Goal: Information Seeking & Learning: Find specific page/section

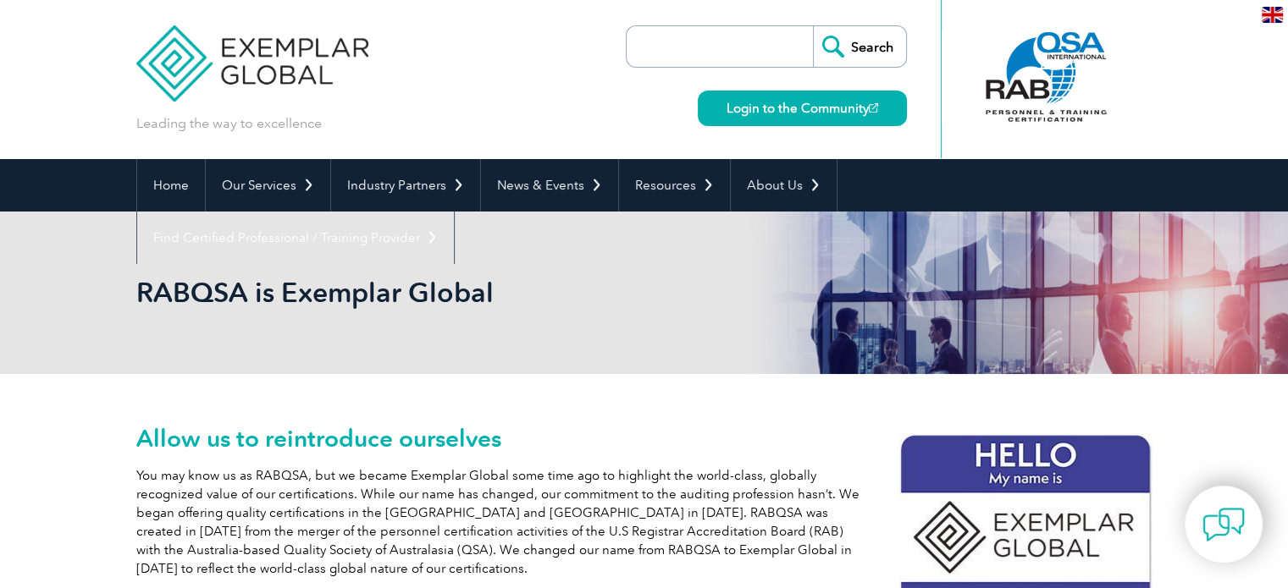
click at [707, 41] on input "search" at bounding box center [724, 46] width 178 height 41
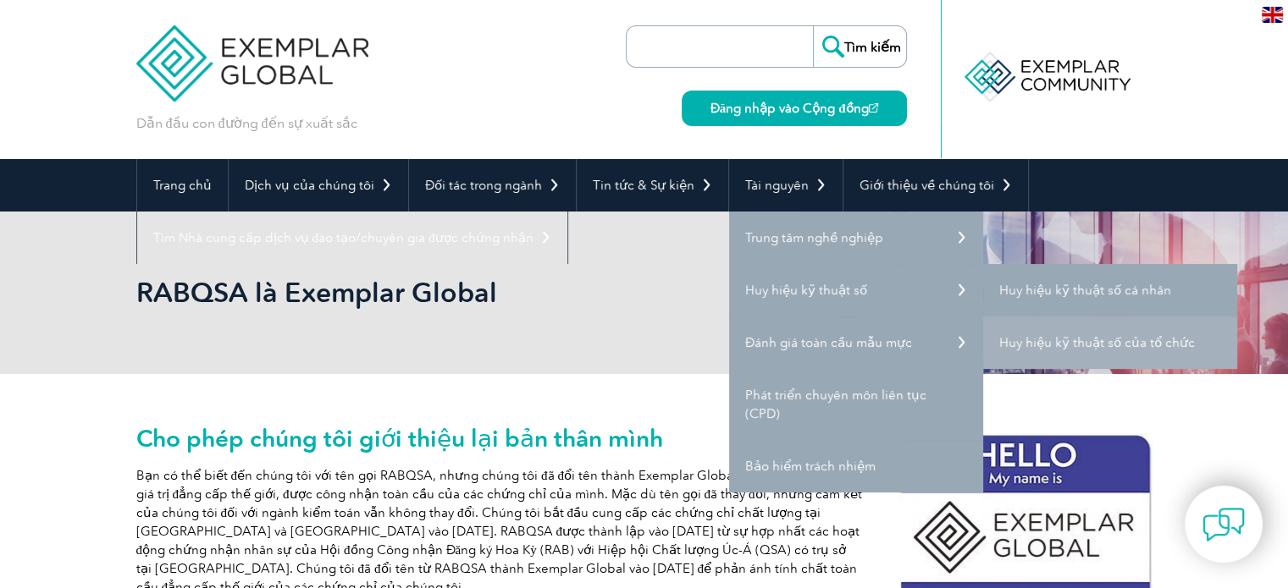
click at [999, 291] on font "Huy hiệu kỹ thuật số cá nhân" at bounding box center [1085, 290] width 172 height 15
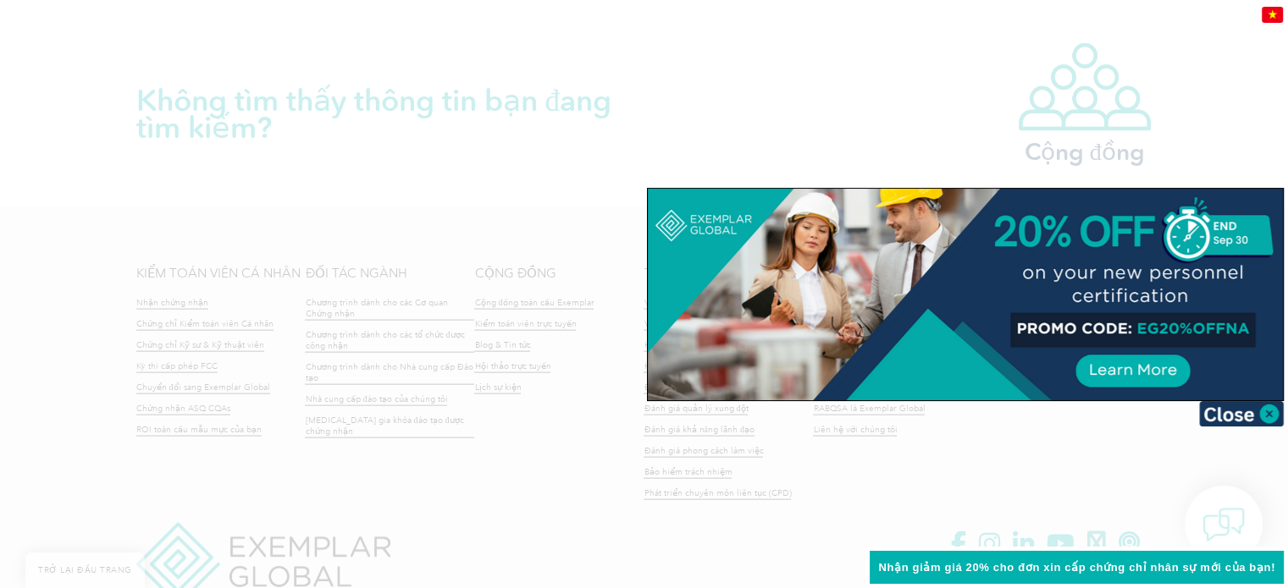
scroll to position [3698, 0]
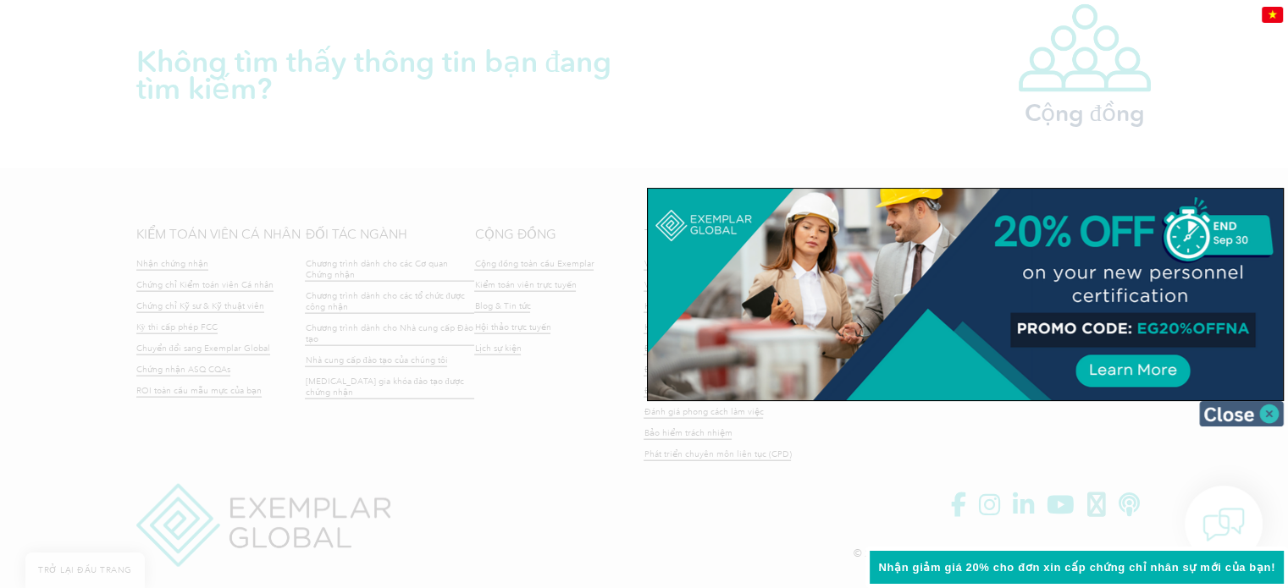
click at [1235, 409] on img at bounding box center [1241, 413] width 85 height 25
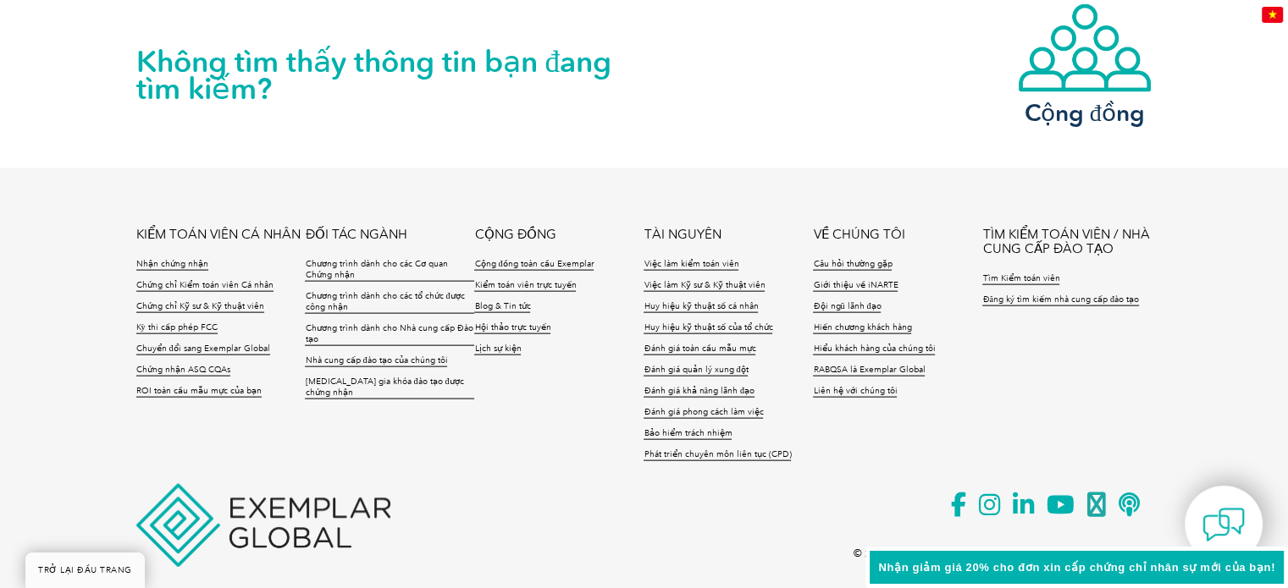
click at [1276, 9] on img at bounding box center [1272, 15] width 21 height 16
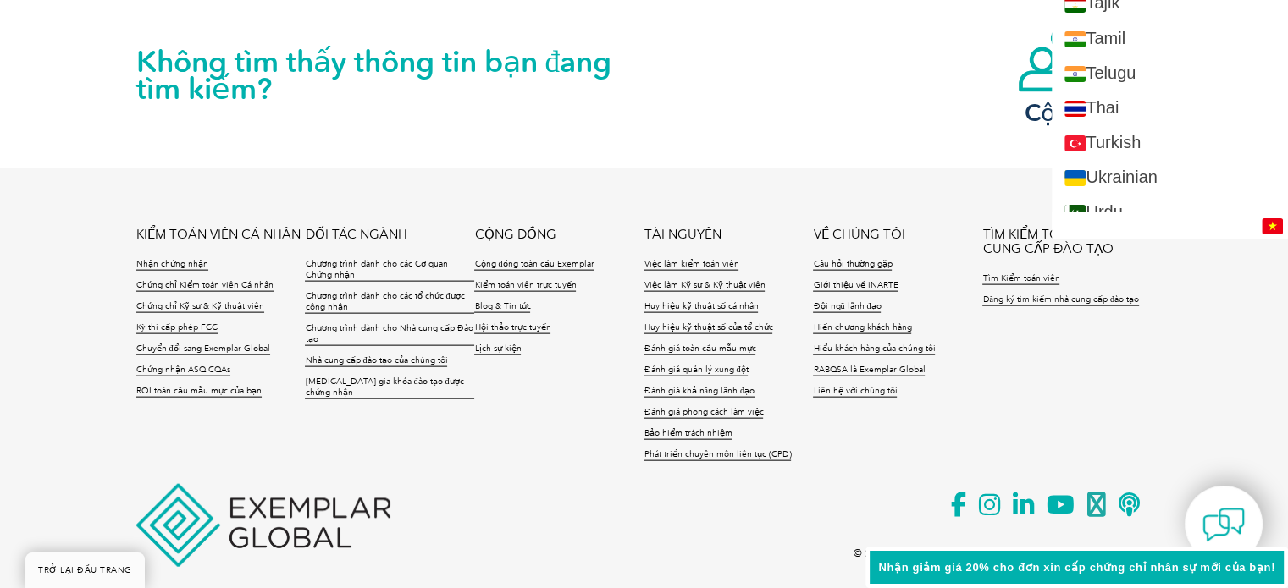
scroll to position [3362, 0]
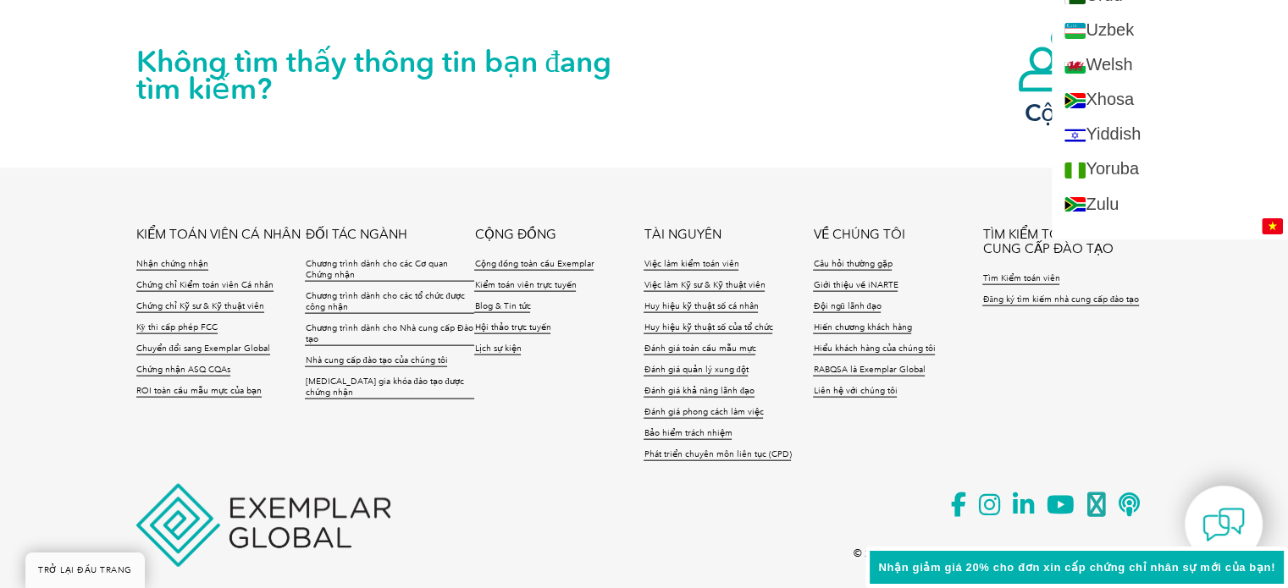
click at [1266, 226] on img at bounding box center [1272, 226] width 21 height 16
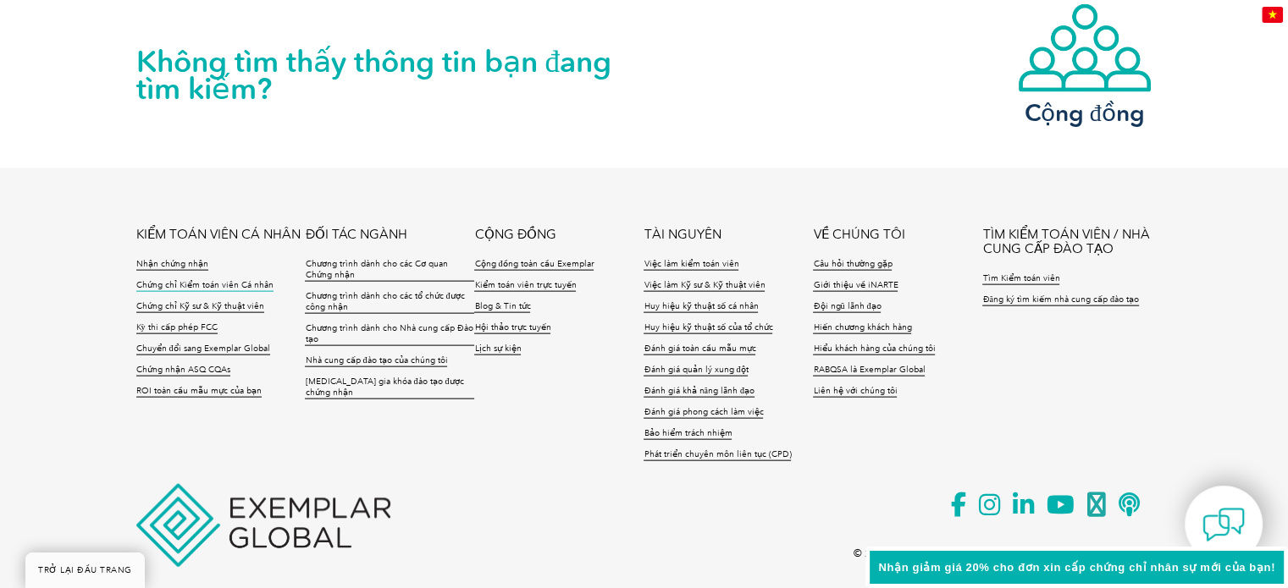
click at [166, 280] on font "Chứng chỉ Kiểm toán viên Cá nhân" at bounding box center [204, 285] width 137 height 10
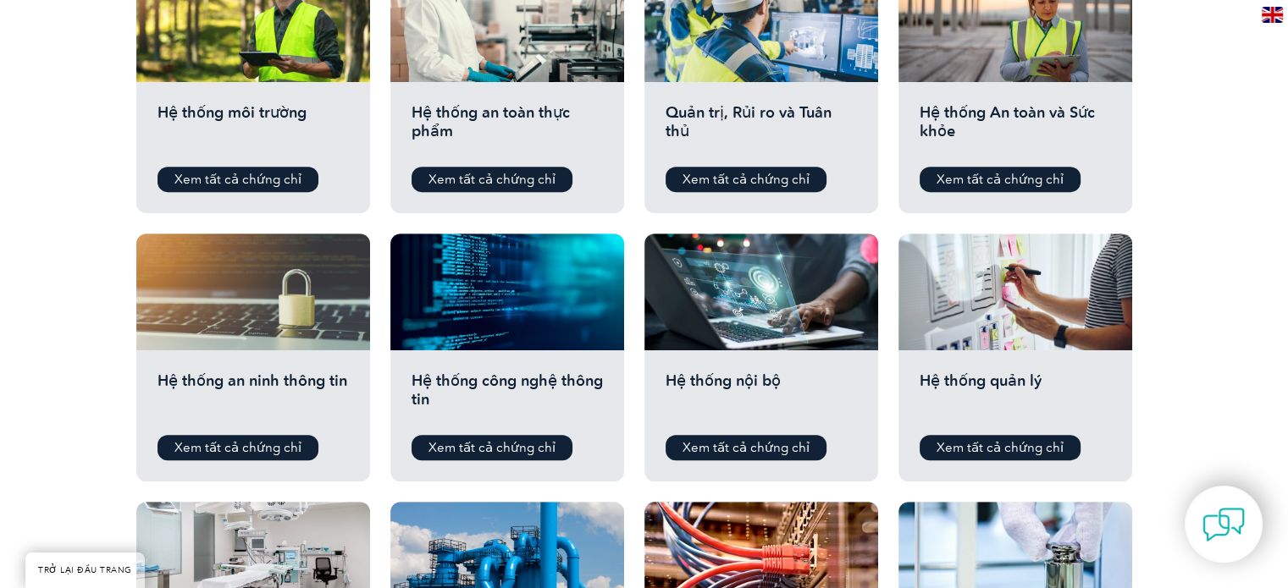
scroll to position [733, 0]
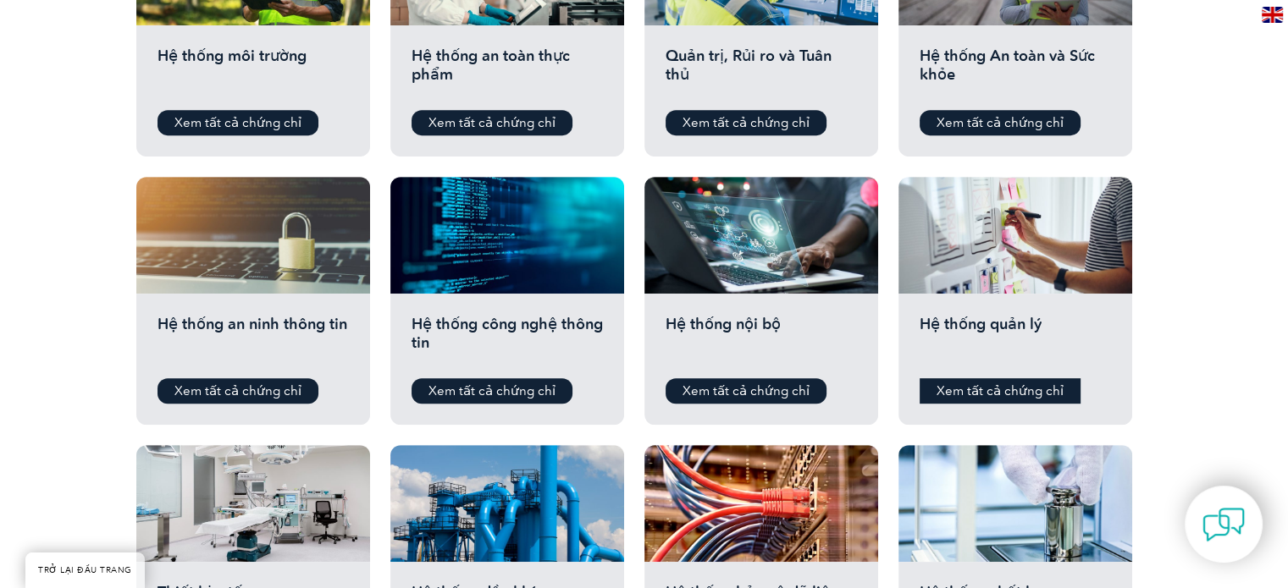
click at [962, 394] on font "Xem tất cả chứng chỉ" at bounding box center [999, 391] width 127 height 15
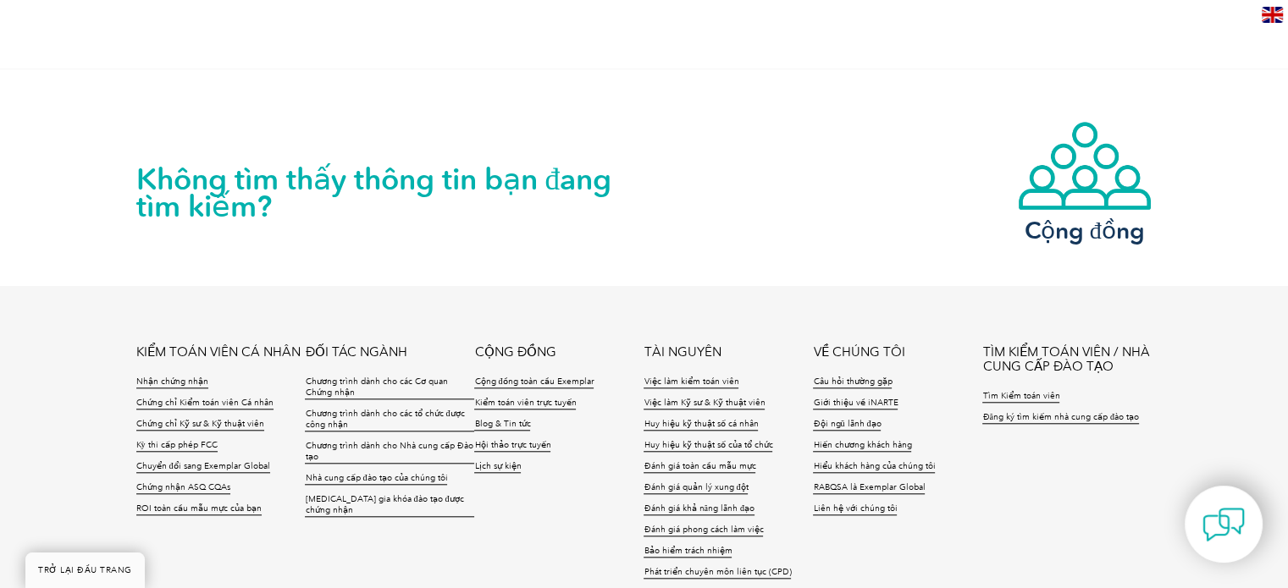
scroll to position [1634, 0]
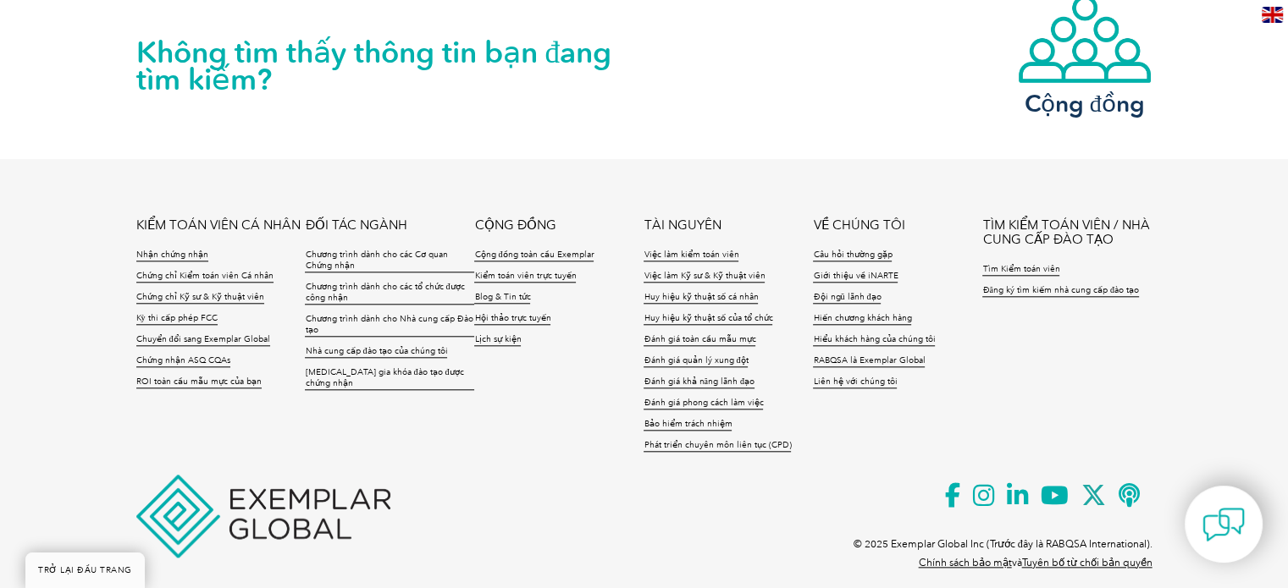
click at [1043, 218] on font "TÌM KIỂM TOÁN VIÊN / NHÀ CUNG CẤP ĐÀO TẠO" at bounding box center [1065, 233] width 167 height 30
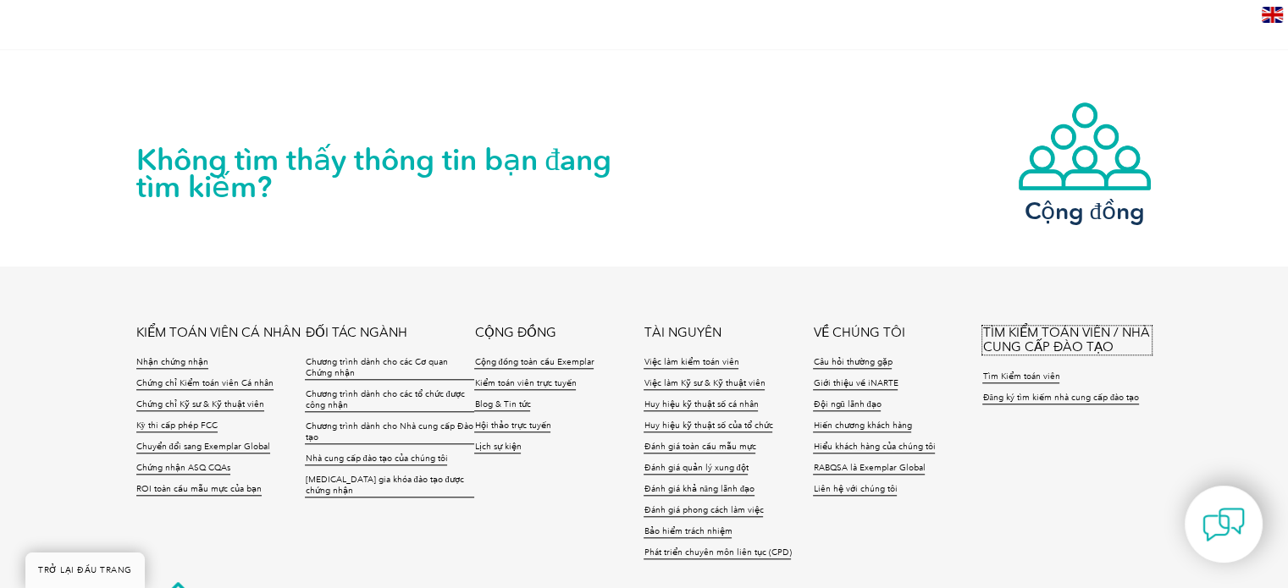
scroll to position [1634, 0]
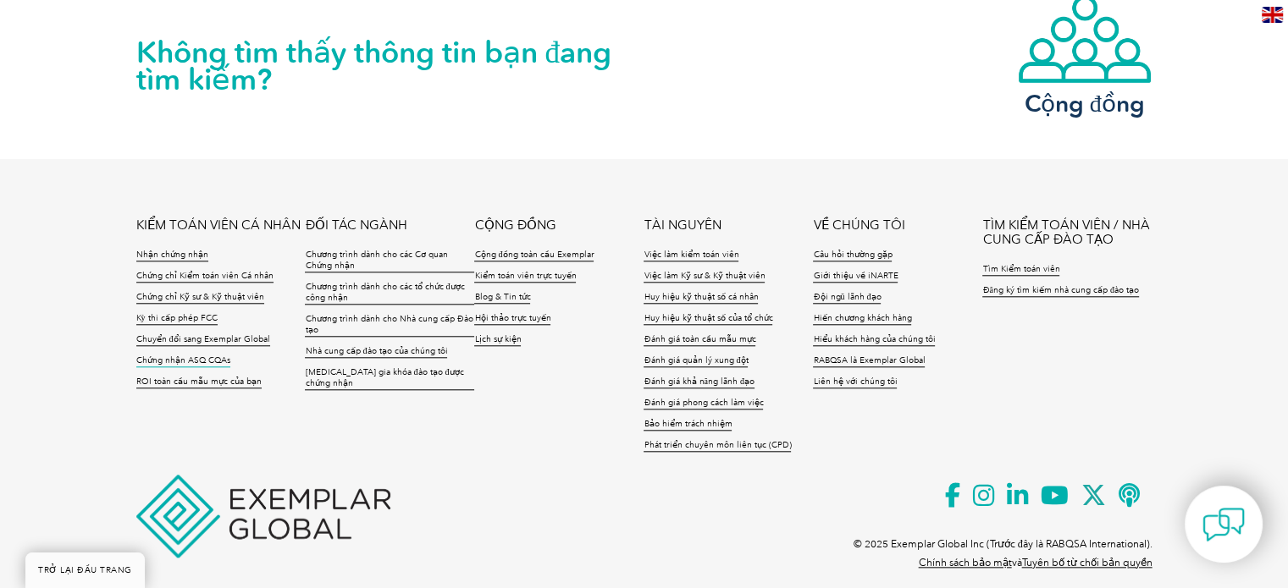
click at [152, 356] on font "Chứng nhận ASQ CQAs" at bounding box center [183, 361] width 94 height 10
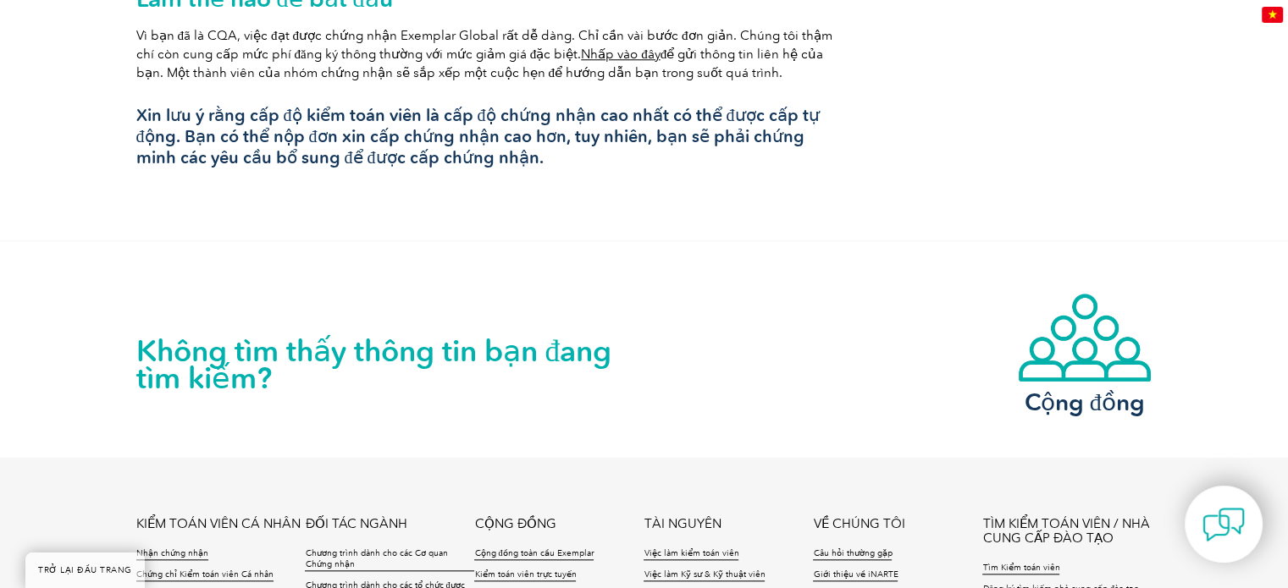
scroll to position [1973, 0]
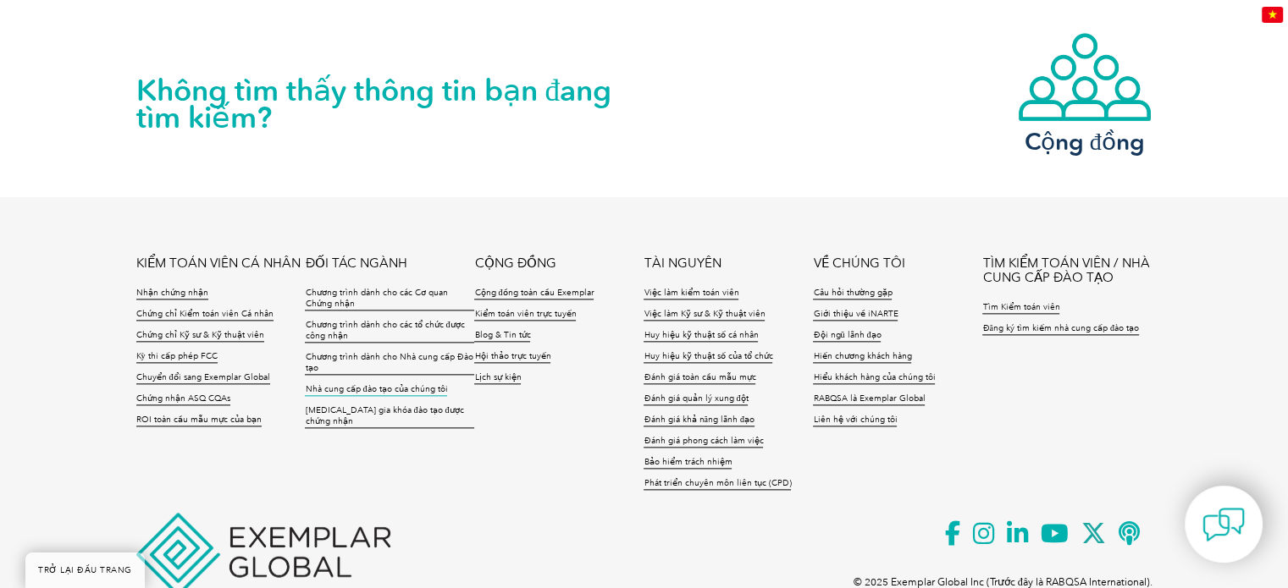
click at [363, 384] on font "Nhà cung cấp đào tạo của chúng tôi" at bounding box center [376, 389] width 142 height 10
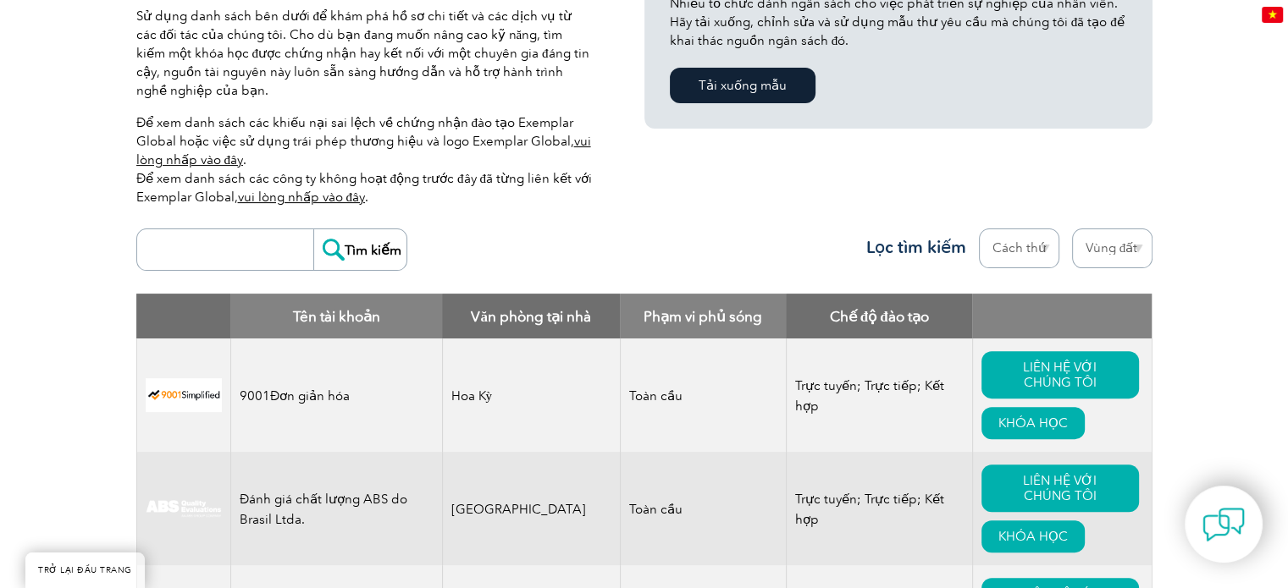
scroll to position [498, 0]
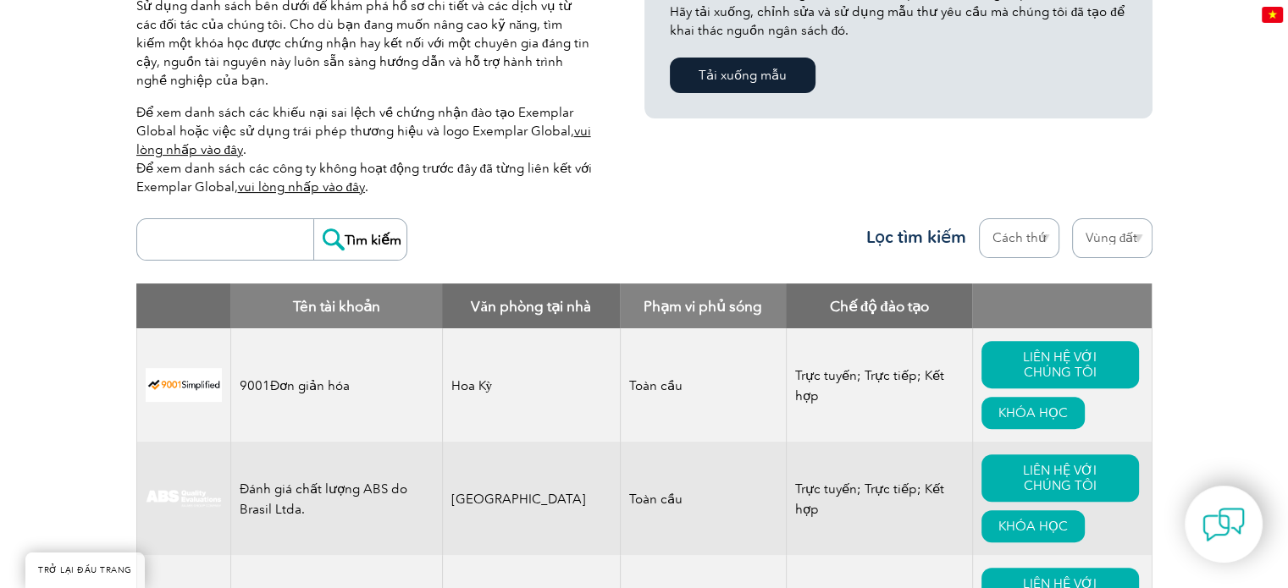
click at [214, 224] on input "search" at bounding box center [230, 239] width 168 height 41
type input "Intercert"
click at [318, 221] on input "Tìm kiếm" at bounding box center [359, 239] width 93 height 41
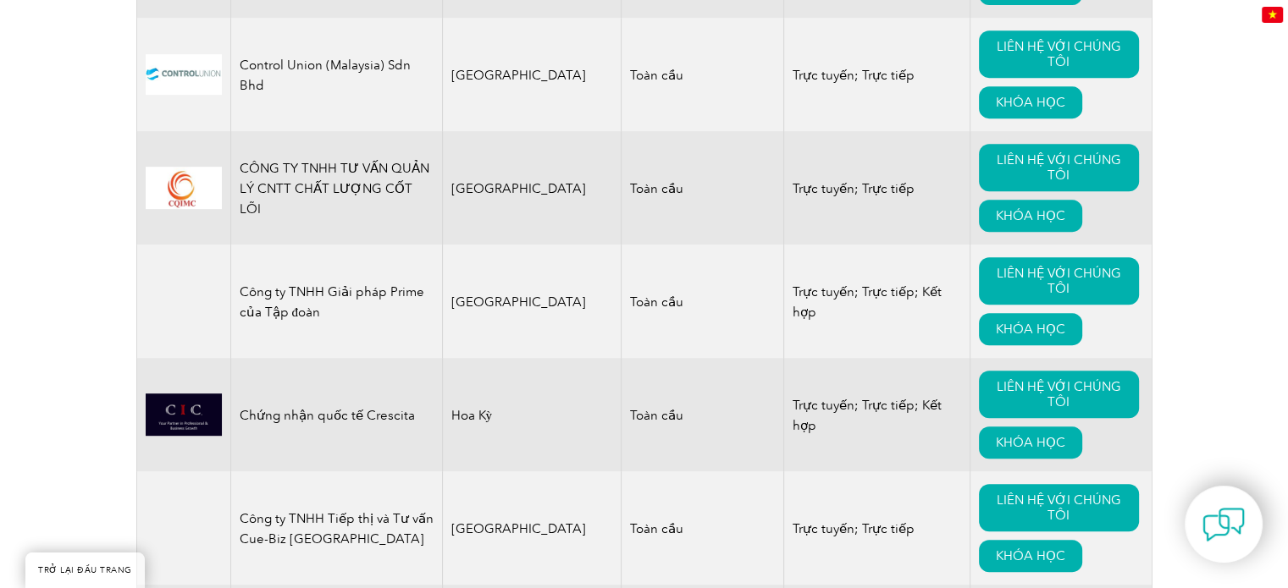
scroll to position [7610, 0]
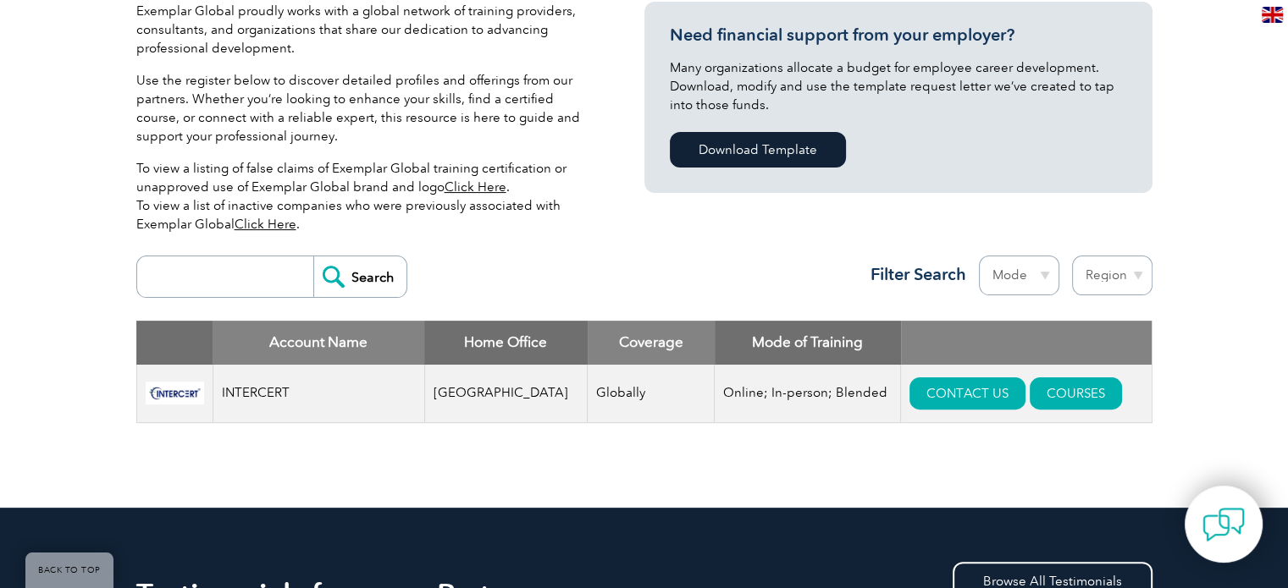
scroll to position [508, 0]
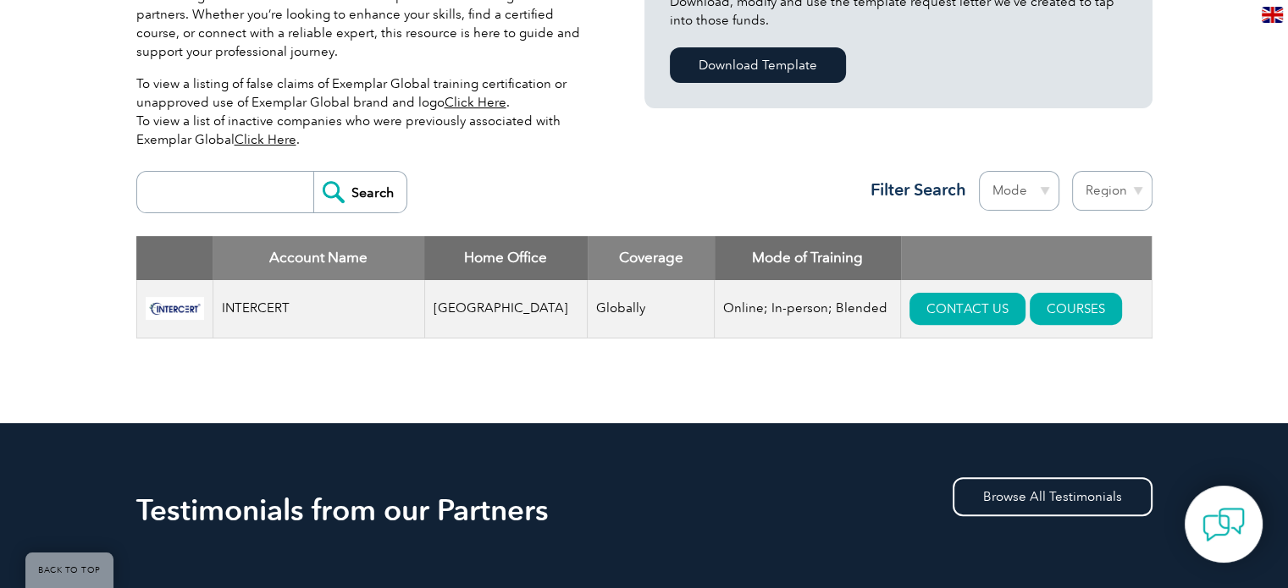
drag, startPoint x: 162, startPoint y: 304, endPoint x: 49, endPoint y: 261, distance: 120.6
drag, startPoint x: 49, startPoint y: 261, endPoint x: 47, endPoint y: 138, distance: 122.8
click at [47, 138] on div "Exemplar Global proudly works with a global network of training providers, cons…" at bounding box center [644, 144] width 1288 height 557
click at [151, 307] on img at bounding box center [175, 308] width 58 height 23
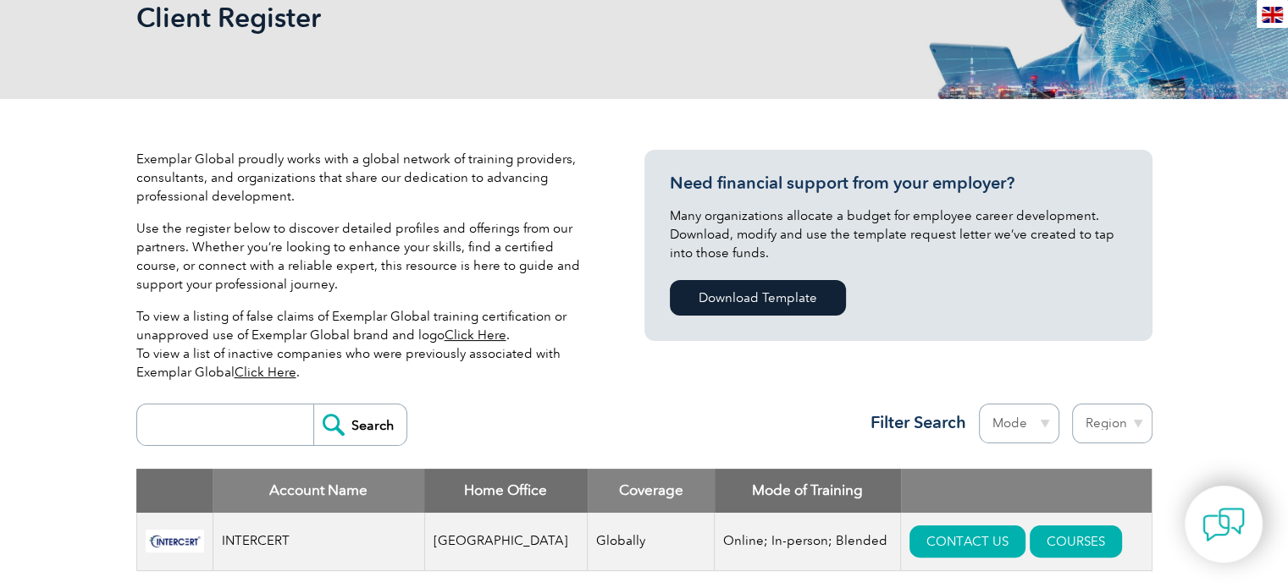
scroll to position [0, 0]
